Goal: Transaction & Acquisition: Purchase product/service

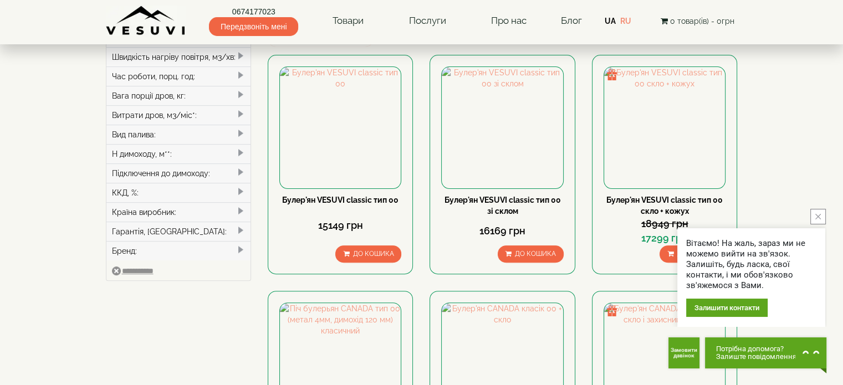
scroll to position [362, 0]
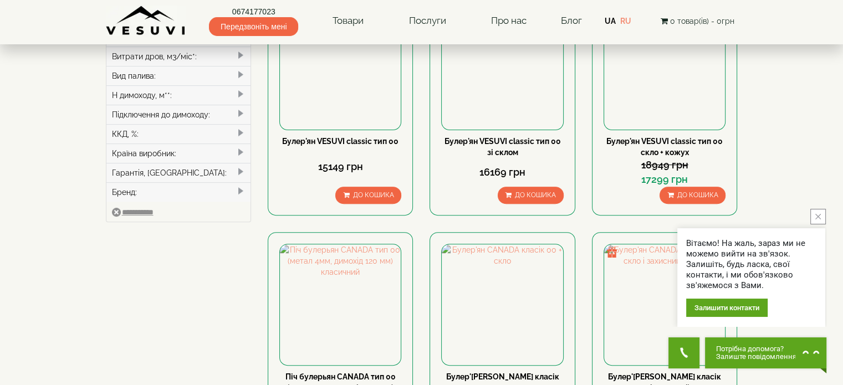
click at [815, 216] on icon "close button" at bounding box center [818, 217] width 6 height 6
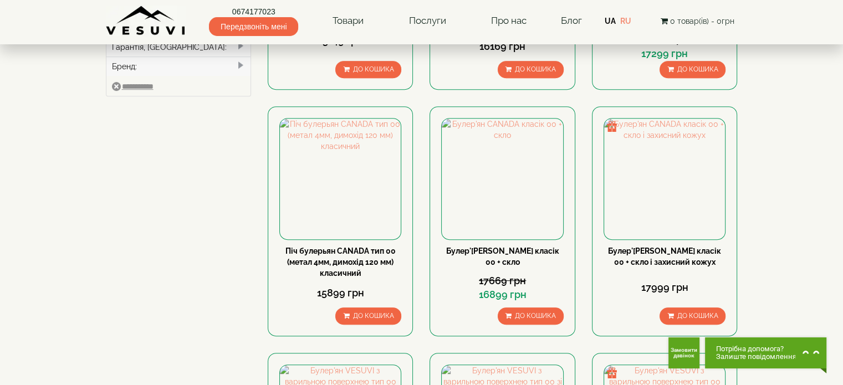
scroll to position [495, 0]
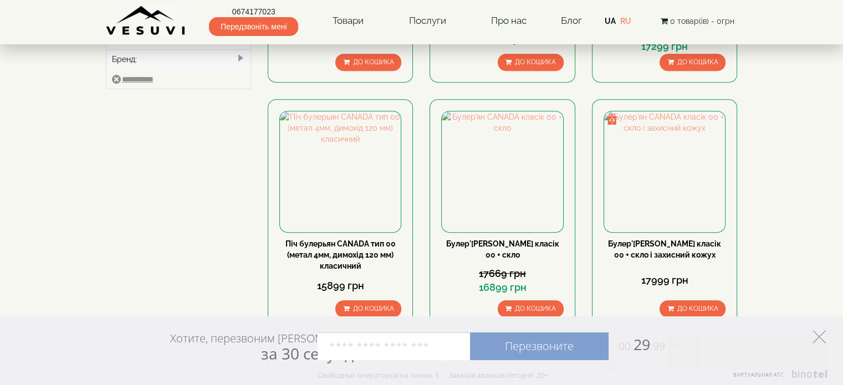
click at [820, 339] on icon at bounding box center [819, 336] width 13 height 13
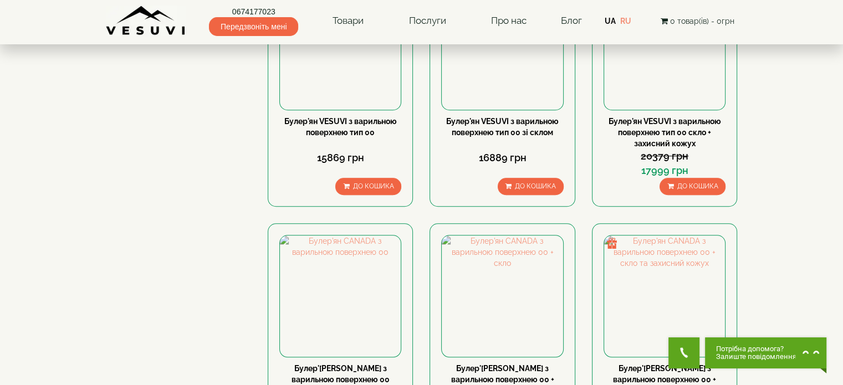
scroll to position [887, 0]
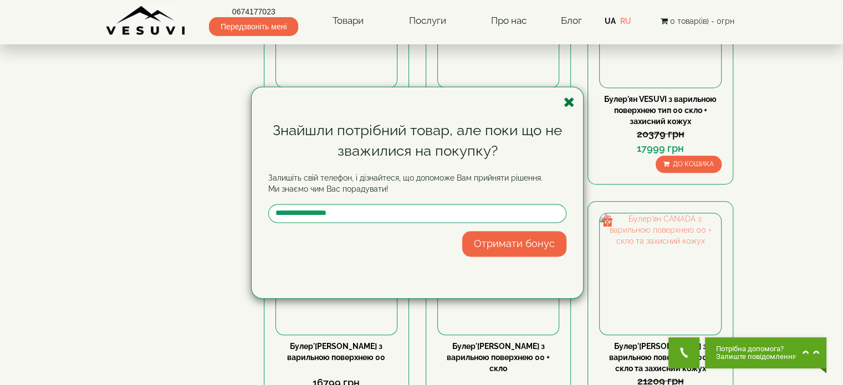
click at [572, 100] on icon "button" at bounding box center [569, 102] width 11 height 14
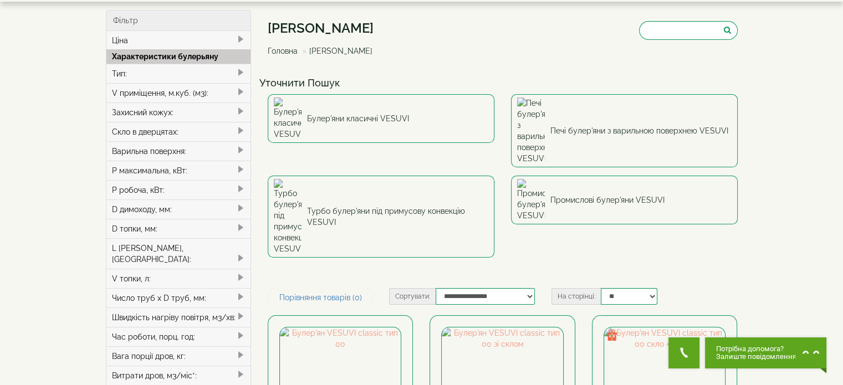
scroll to position [0, 0]
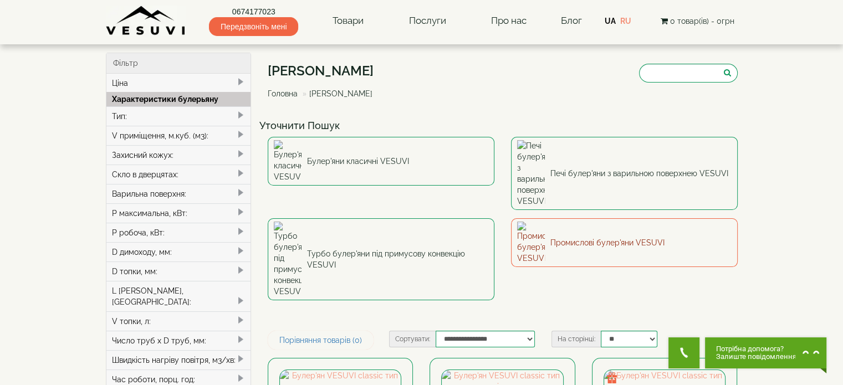
click at [583, 218] on link "Промислові булер'яни VESUVI" at bounding box center [624, 242] width 227 height 49
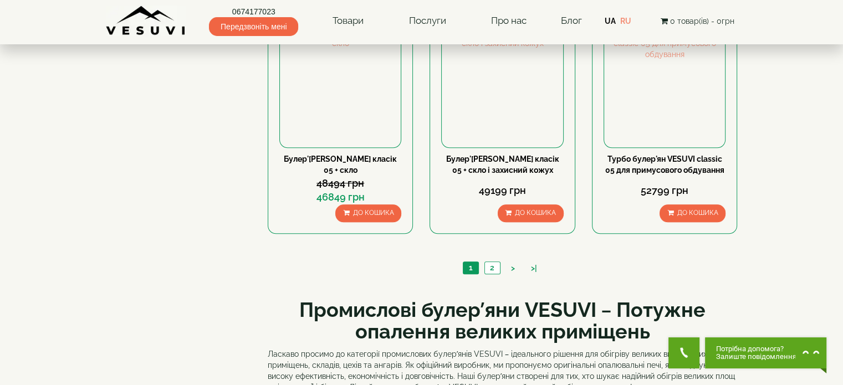
scroll to position [1153, 0]
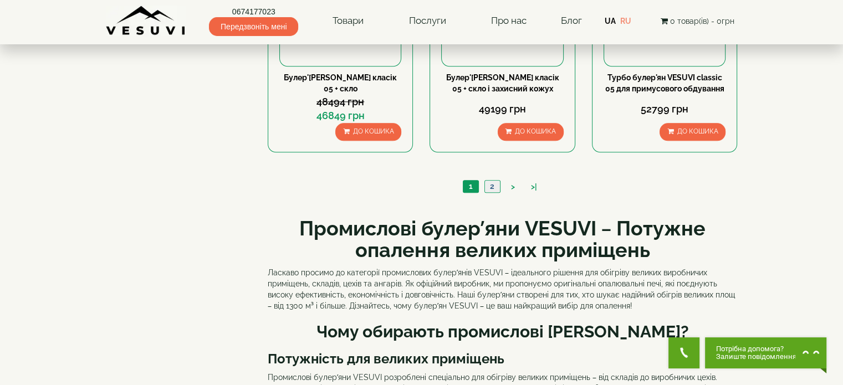
click at [491, 187] on link "2" at bounding box center [492, 187] width 16 height 12
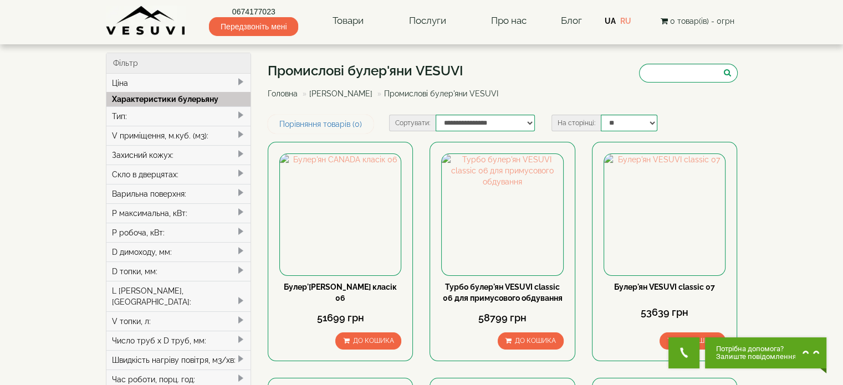
click at [240, 134] on span at bounding box center [240, 134] width 9 height 9
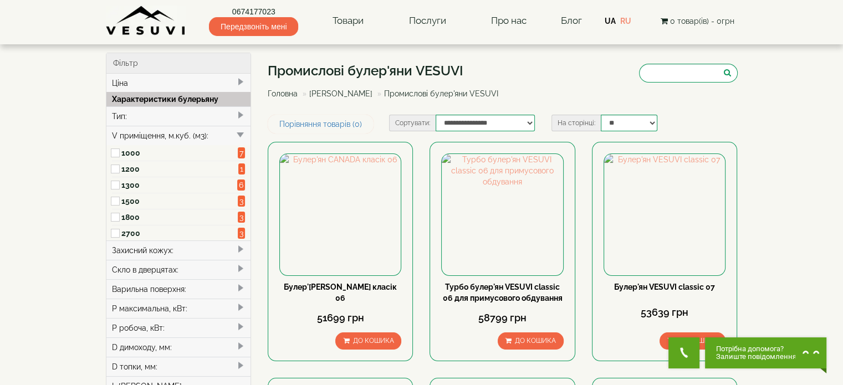
click at [241, 345] on span at bounding box center [240, 346] width 9 height 9
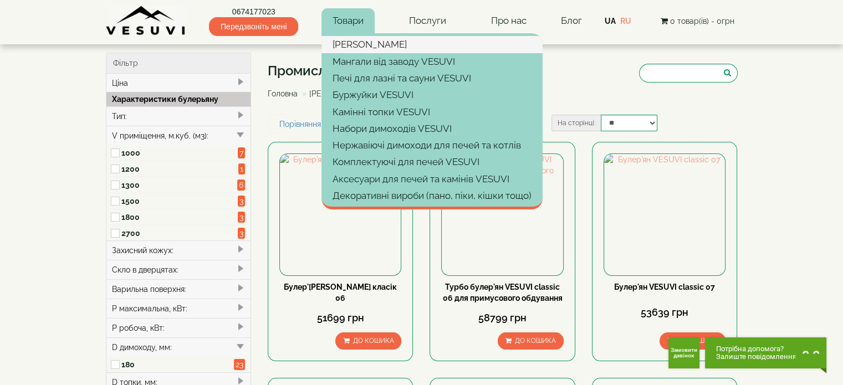
click at [358, 44] on link "[PERSON_NAME]" at bounding box center [432, 44] width 221 height 17
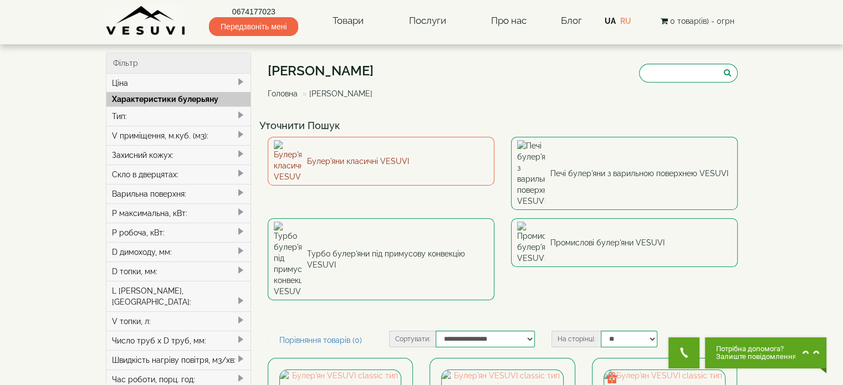
click at [411, 156] on link "Булер'яни класичні VESUVI" at bounding box center [381, 161] width 227 height 49
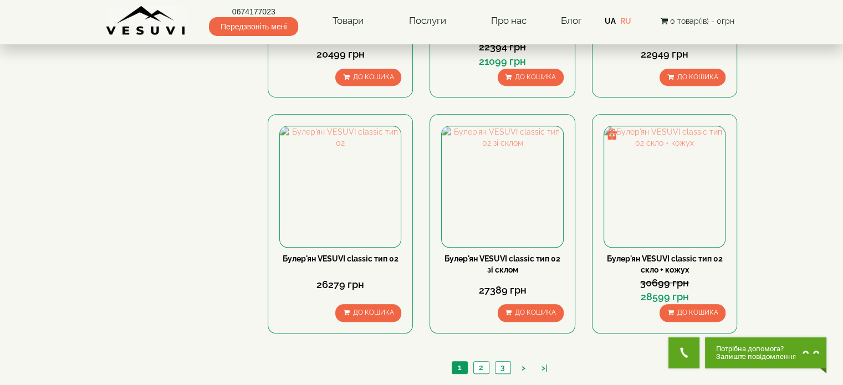
scroll to position [1020, 0]
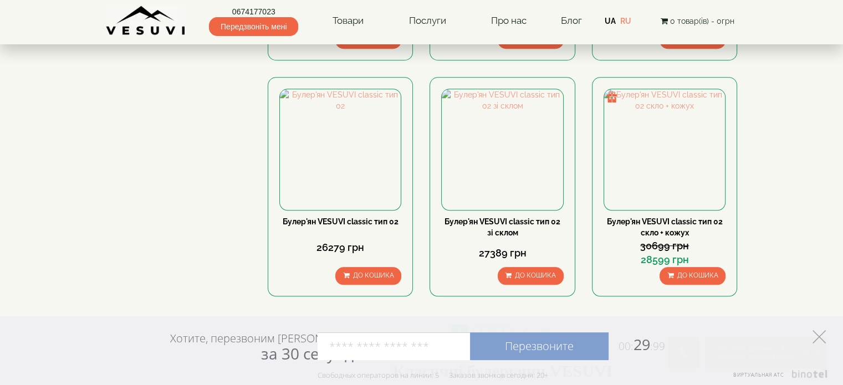
click at [815, 338] on icon at bounding box center [819, 336] width 13 height 13
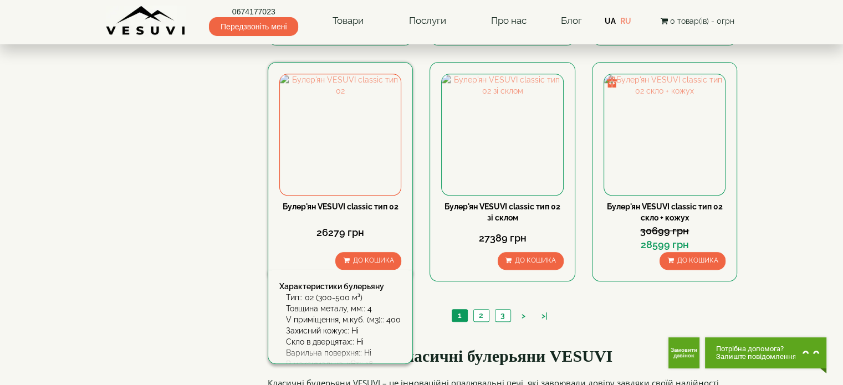
scroll to position [1827, 0]
